Goal: Transaction & Acquisition: Purchase product/service

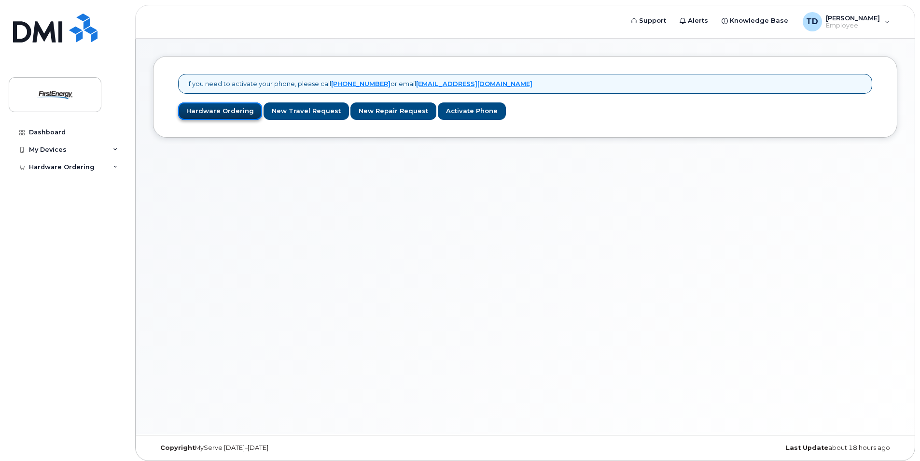
click at [236, 108] on link "Hardware Ordering" at bounding box center [220, 111] width 84 height 18
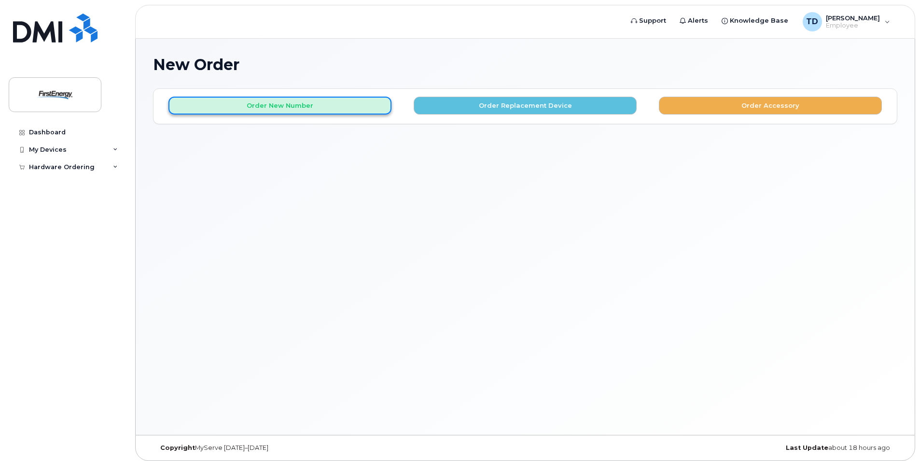
click at [300, 101] on button "Order New Number" at bounding box center [280, 106] width 223 height 18
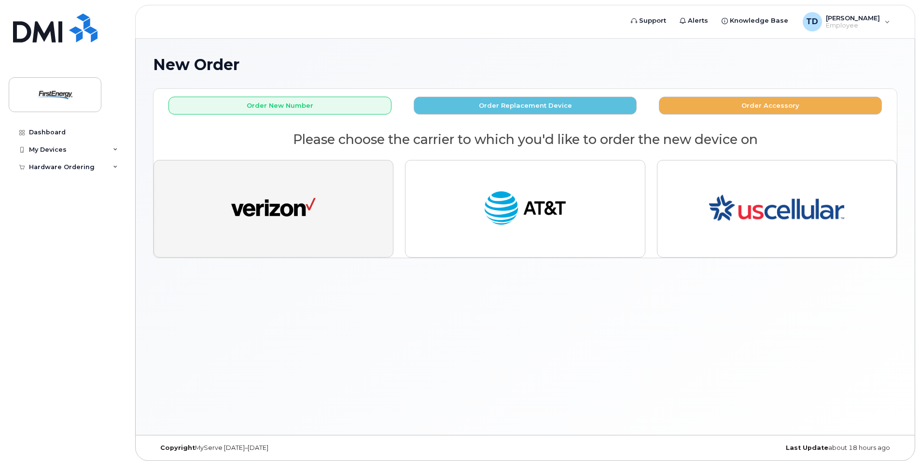
click at [300, 218] on img "button" at bounding box center [273, 208] width 85 height 43
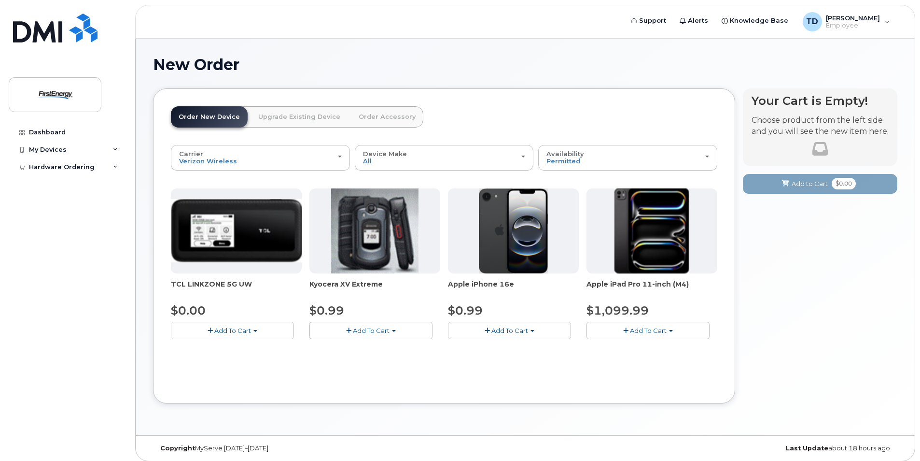
click at [522, 228] on img at bounding box center [514, 230] width 70 height 85
click at [531, 329] on button "Add To Cart" at bounding box center [509, 330] width 123 height 17
click at [497, 242] on img at bounding box center [514, 230] width 70 height 85
click at [80, 149] on div "My Devices" at bounding box center [67, 149] width 117 height 17
click at [521, 252] on img at bounding box center [514, 230] width 70 height 85
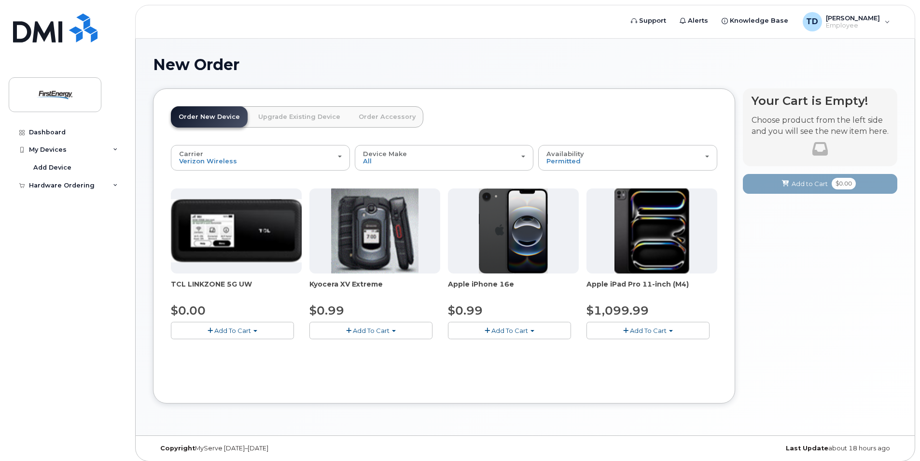
click at [520, 330] on span "Add To Cart" at bounding box center [510, 330] width 37 height 8
click at [489, 328] on span "button" at bounding box center [487, 330] width 5 height 6
click at [476, 309] on span "$0.99" at bounding box center [465, 310] width 35 height 14
click at [511, 243] on img at bounding box center [514, 230] width 70 height 85
click at [535, 235] on img at bounding box center [514, 230] width 70 height 85
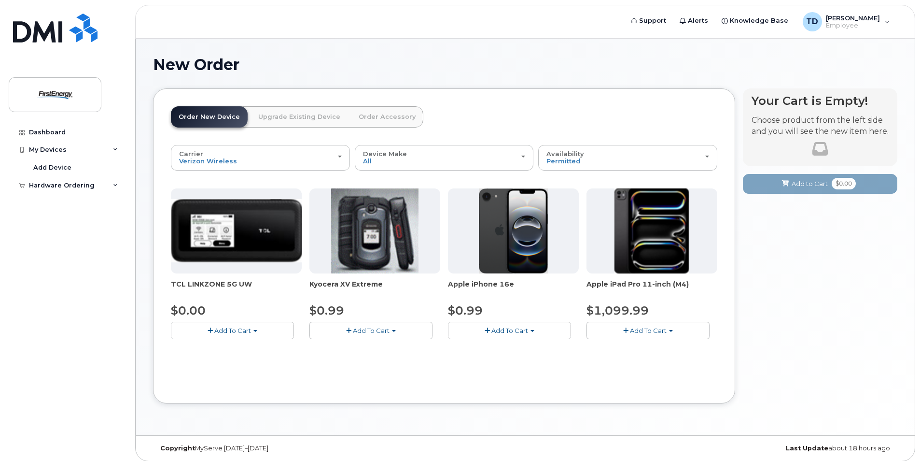
click at [535, 235] on img at bounding box center [514, 230] width 70 height 85
click at [481, 301] on div "Apple iPhone 16e $0.99 Add To Cart $0.99 - 2 Year Activation" at bounding box center [513, 263] width 131 height 151
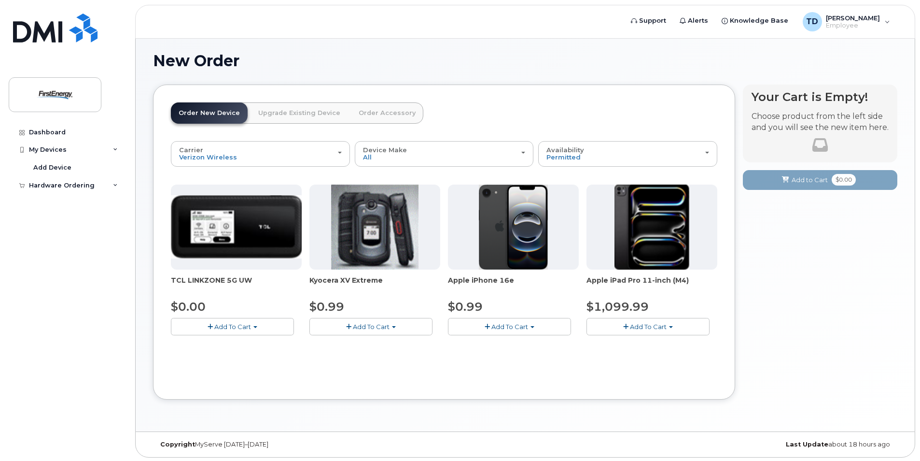
scroll to position [5, 0]
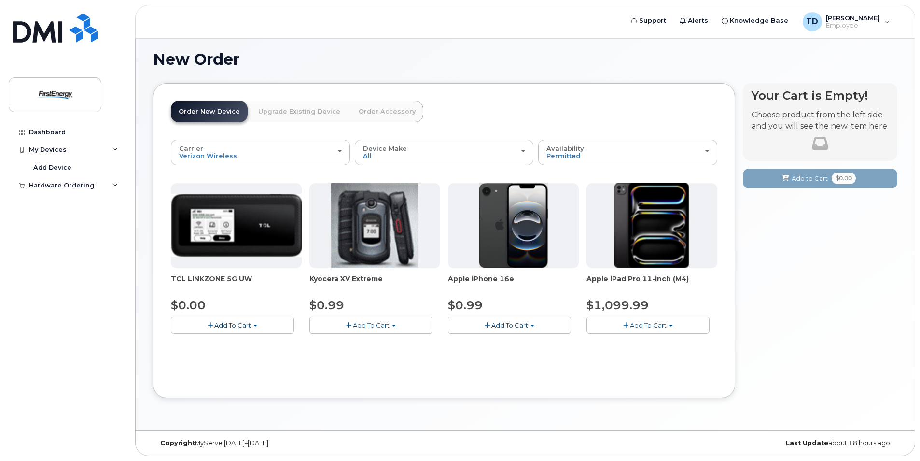
click at [534, 328] on button "Add To Cart" at bounding box center [509, 324] width 123 height 17
click at [519, 345] on link "$0.99 - 2 Year Activation" at bounding box center [499, 343] width 97 height 12
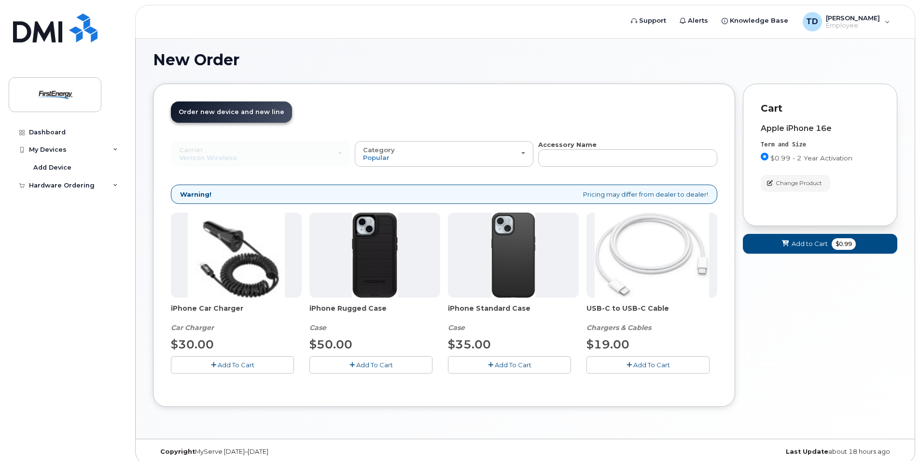
click at [519, 366] on span "Add To Cart" at bounding box center [513, 365] width 37 height 8
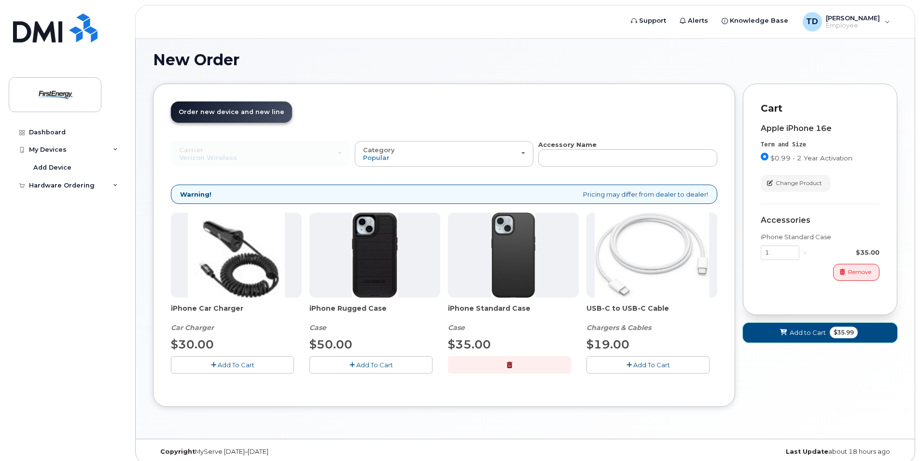
click at [812, 330] on span "Add to Cart" at bounding box center [808, 332] width 36 height 9
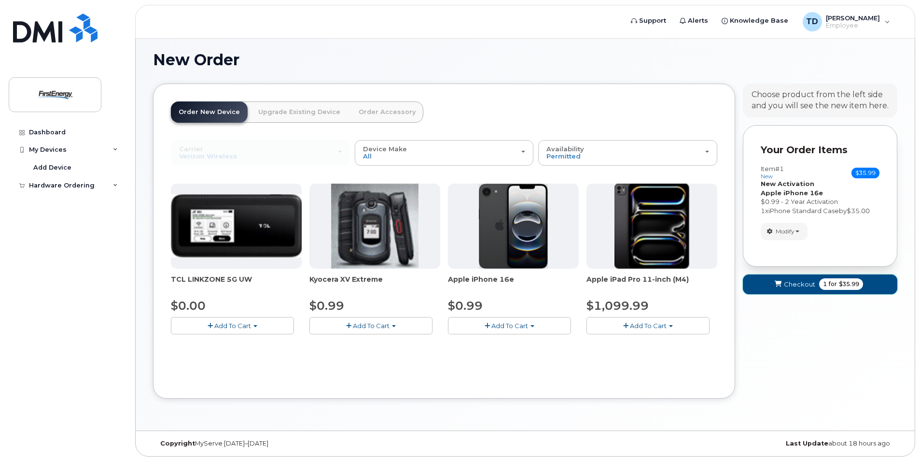
click at [802, 288] on span "Checkout" at bounding box center [799, 284] width 31 height 9
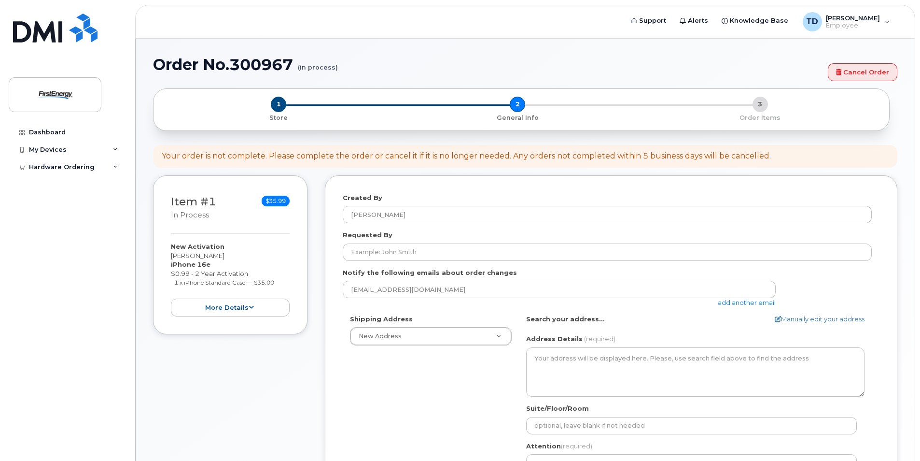
select select
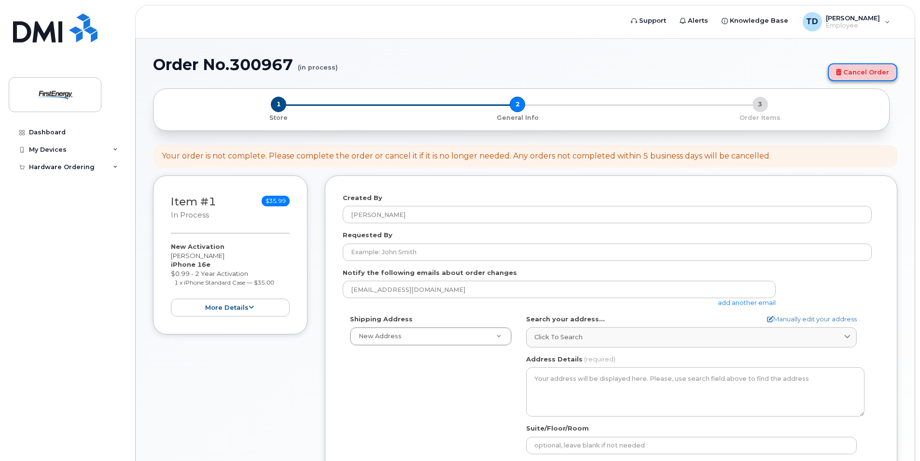
click at [854, 73] on link "Cancel Order" at bounding box center [863, 72] width 70 height 18
